Goal: Task Accomplishment & Management: Manage account settings

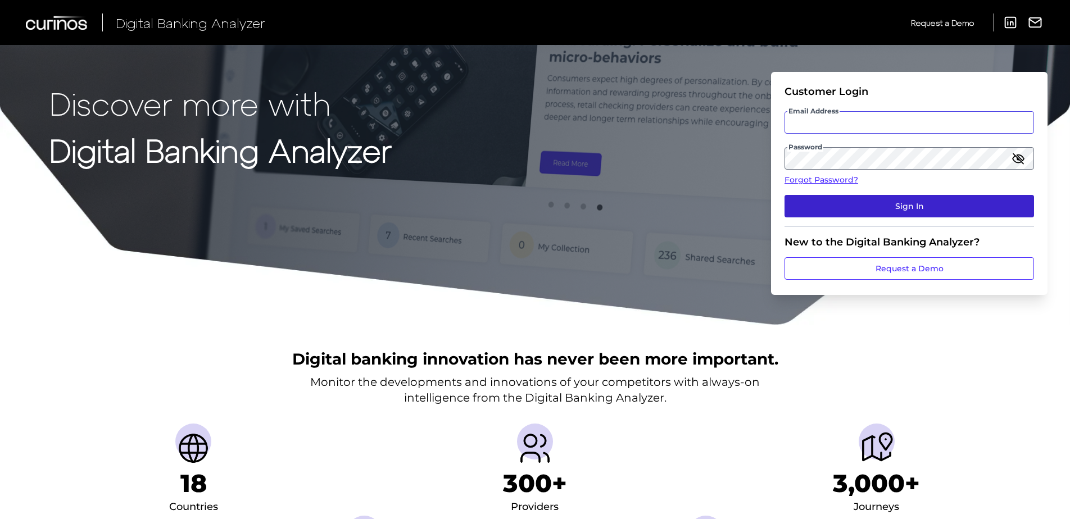
type input "[PERSON_NAME][EMAIL_ADDRESS][DOMAIN_NAME]"
click at [876, 202] on button "Sign In" at bounding box center [908, 206] width 249 height 22
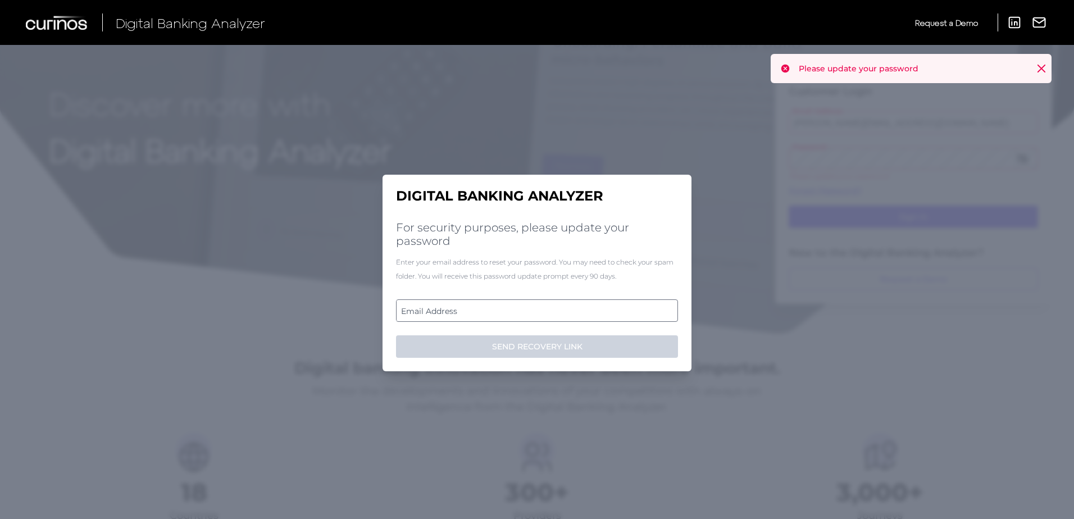
click at [541, 308] on label "Email Address" at bounding box center [537, 311] width 280 height 20
click at [541, 308] on input "email" at bounding box center [537, 311] width 282 height 22
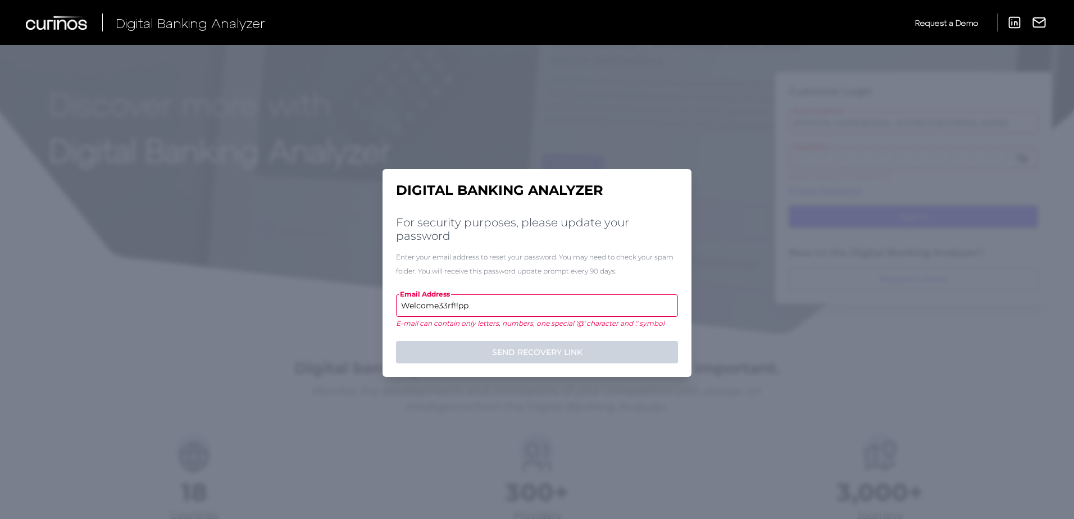
click at [537, 338] on form "Email Address Welcome33rf!!pp E-mail can contain only letters, numbers, one spe…" at bounding box center [537, 328] width 282 height 69
drag, startPoint x: 453, startPoint y: 303, endPoint x: 577, endPoint y: 308, distance: 123.7
click at [577, 308] on input "Welcome33rf!!pp" at bounding box center [537, 305] width 282 height 22
type input "W"
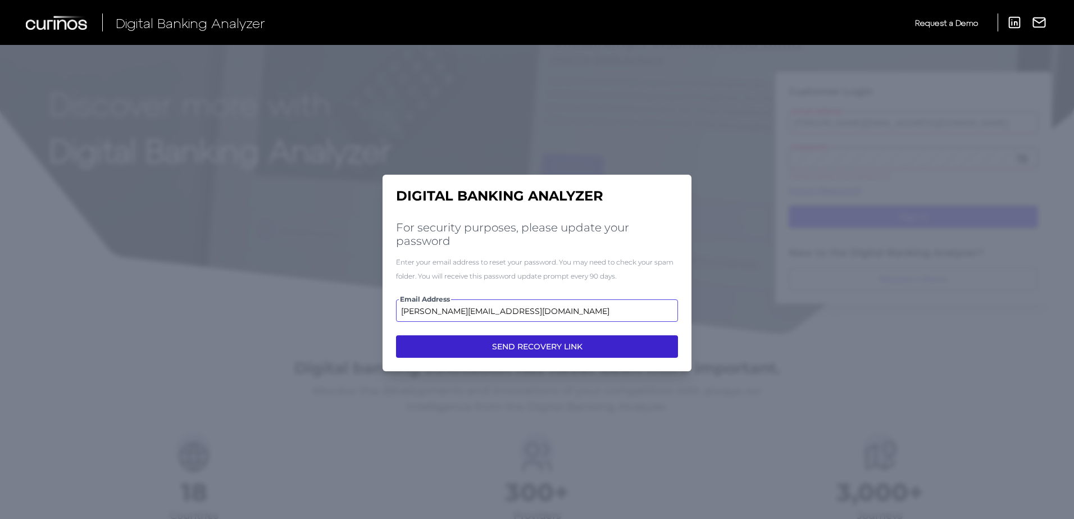
type input "[PERSON_NAME][EMAIL_ADDRESS][DOMAIN_NAME]"
click at [573, 341] on button "SEND RECOVERY LINK" at bounding box center [537, 346] width 282 height 22
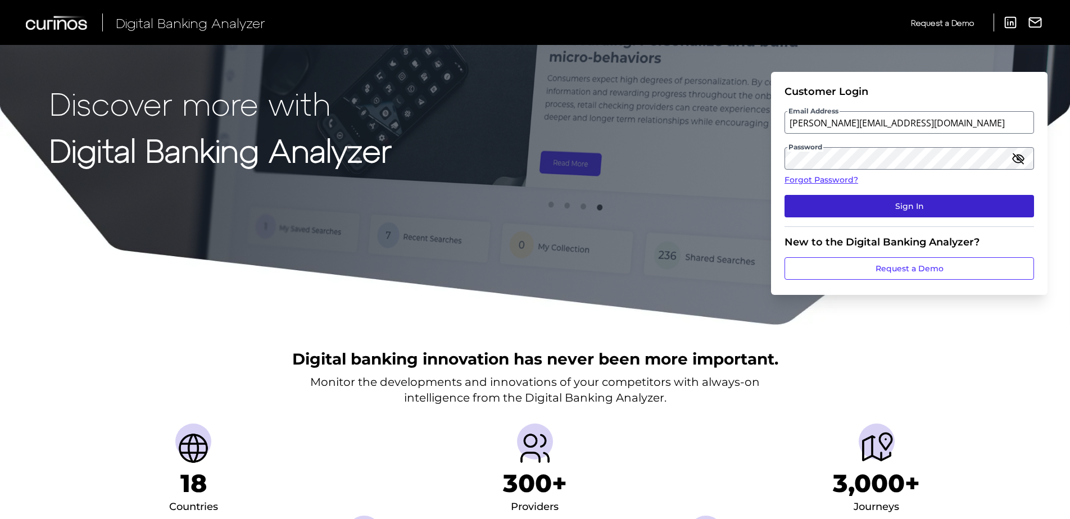
click at [909, 202] on button "Sign In" at bounding box center [908, 206] width 249 height 22
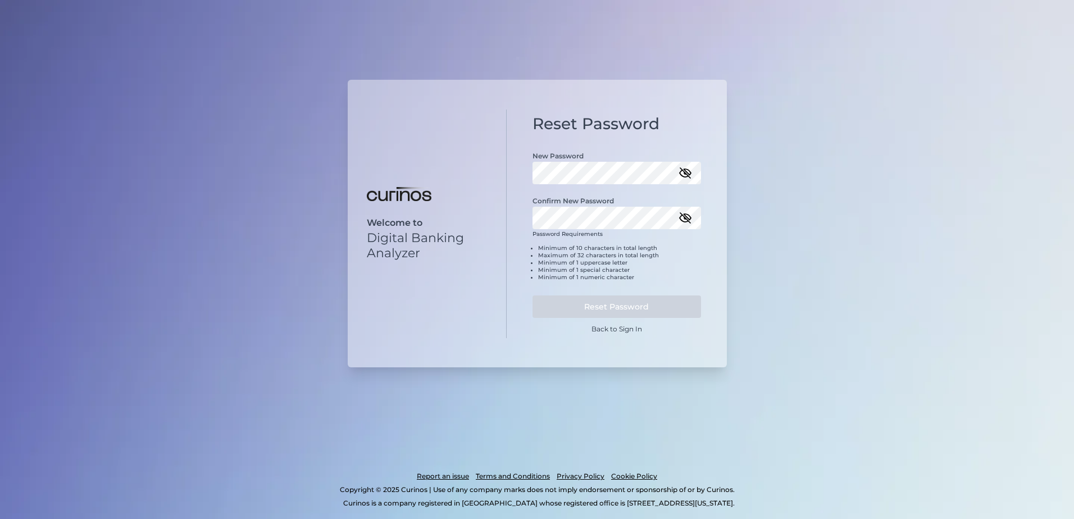
click at [684, 174] on icon "button" at bounding box center [685, 173] width 10 height 10
click at [775, 194] on div "Welcome to Digital Banking Analyzer Reset Password New Password Confirm New Pas…" at bounding box center [537, 259] width 1074 height 519
click at [691, 218] on icon "button" at bounding box center [685, 218] width 11 height 8
click at [645, 313] on button "Reset Password" at bounding box center [617, 307] width 169 height 22
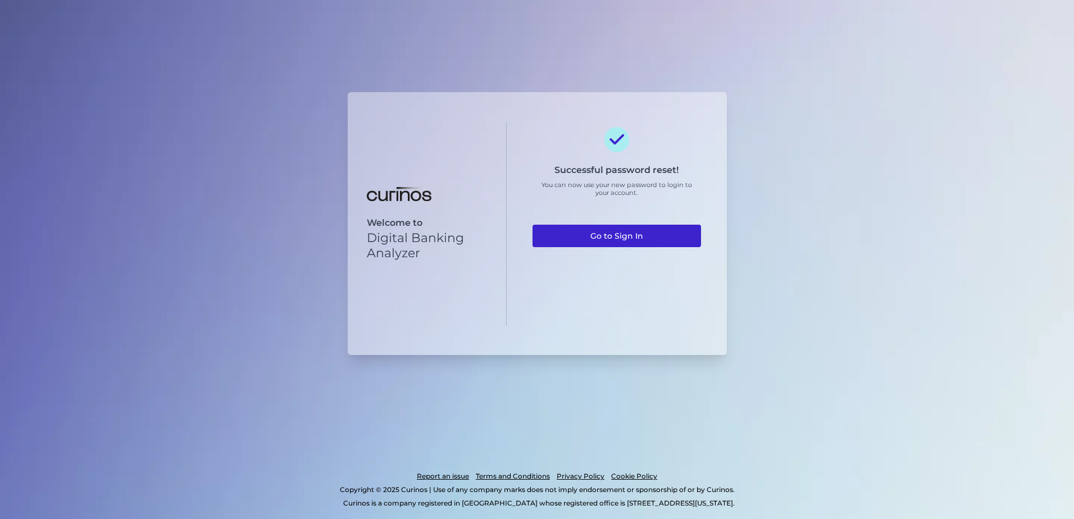
click at [663, 240] on link "Go to Sign In" at bounding box center [617, 236] width 169 height 22
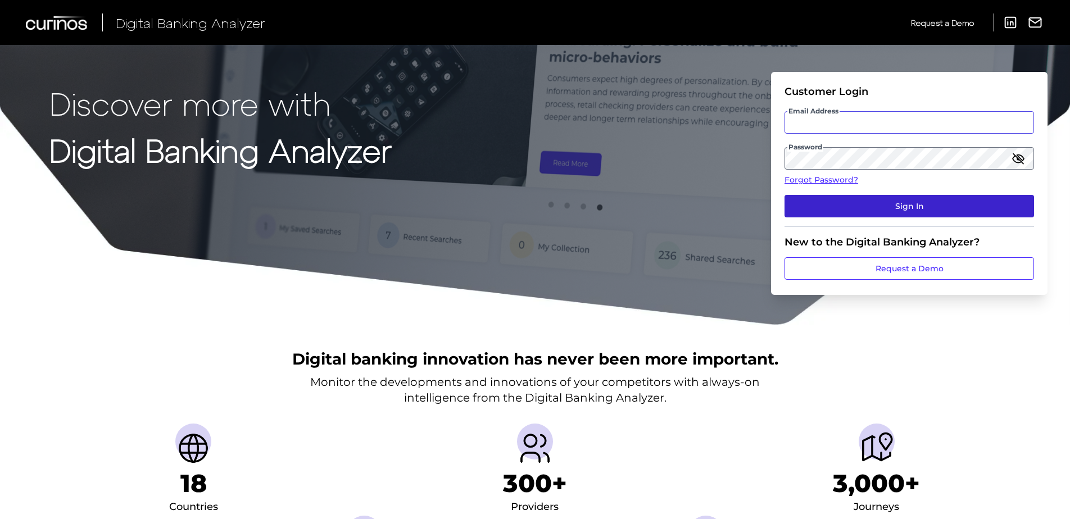
type input "[PERSON_NAME][EMAIL_ADDRESS][DOMAIN_NAME]"
click at [931, 214] on button "Sign In" at bounding box center [908, 206] width 249 height 22
